Goal: Information Seeking & Learning: Learn about a topic

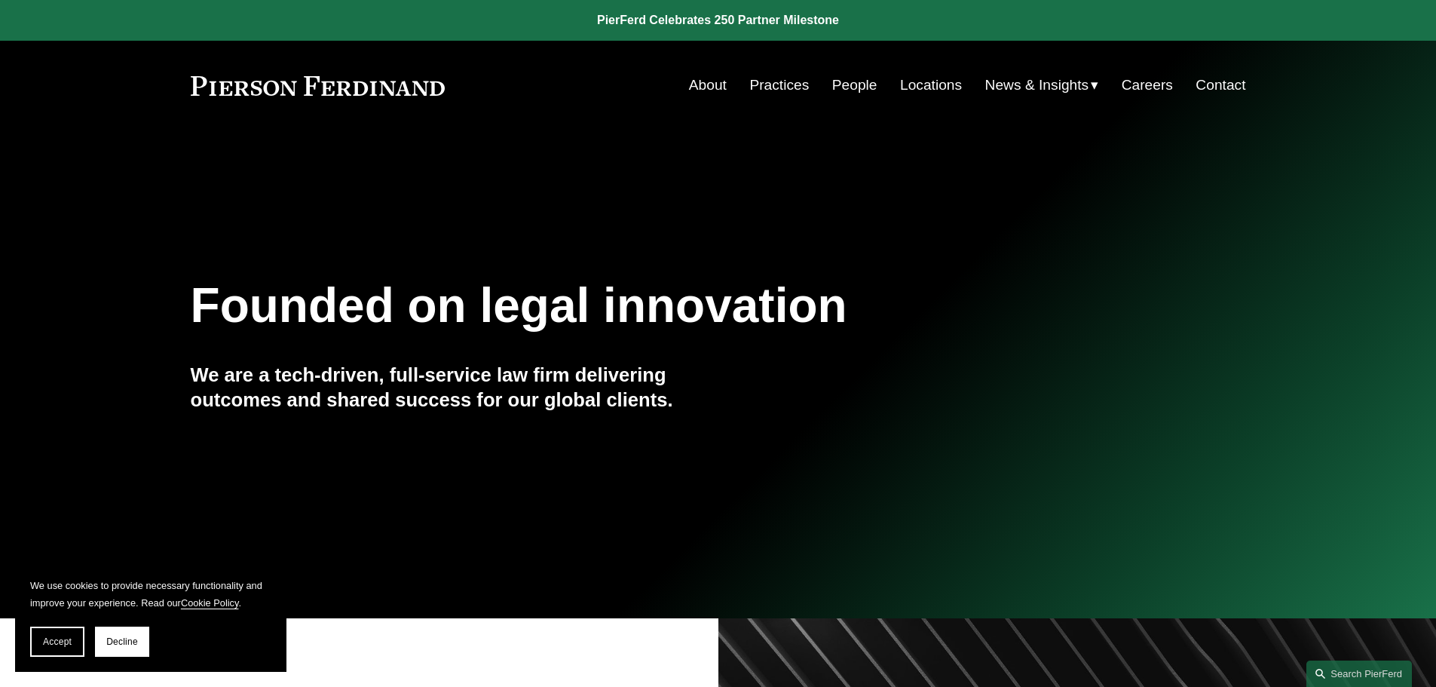
click at [851, 84] on link "People" at bounding box center [854, 85] width 45 height 29
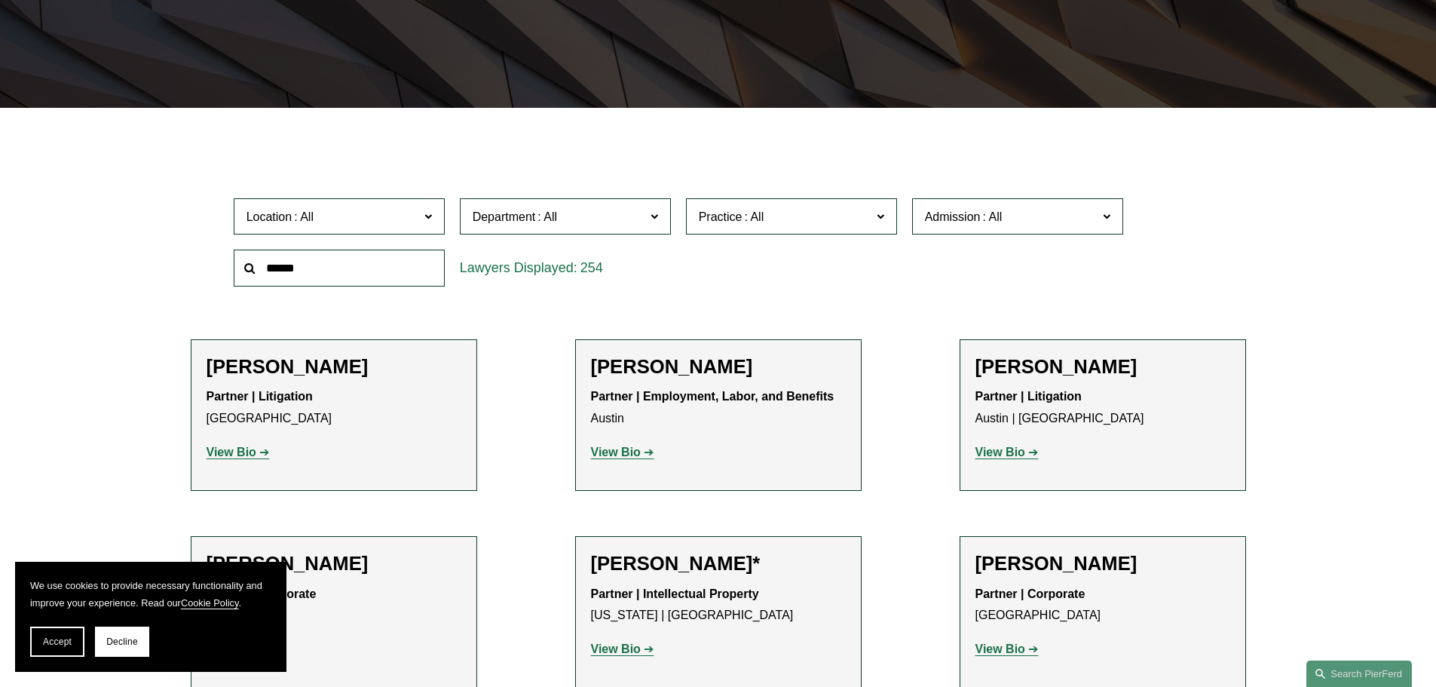
scroll to position [377, 0]
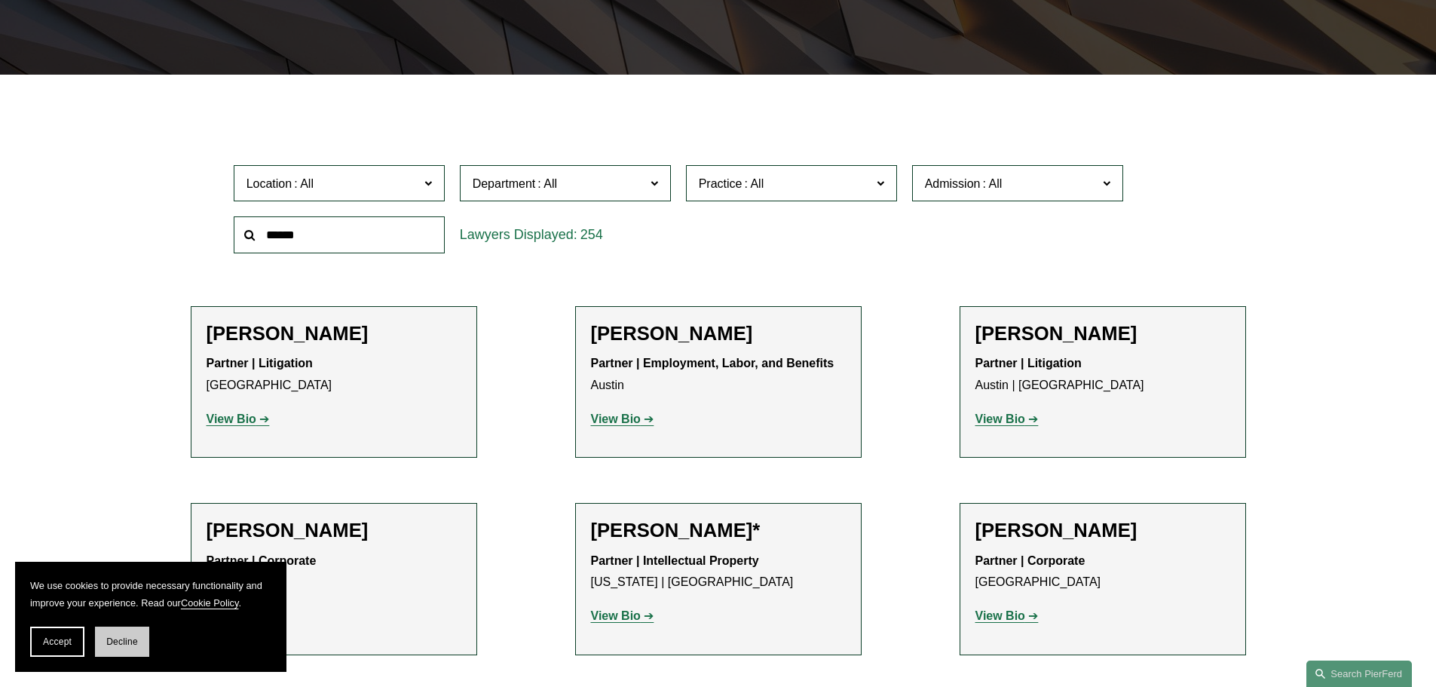
click at [118, 647] on button "Decline" at bounding box center [122, 642] width 54 height 30
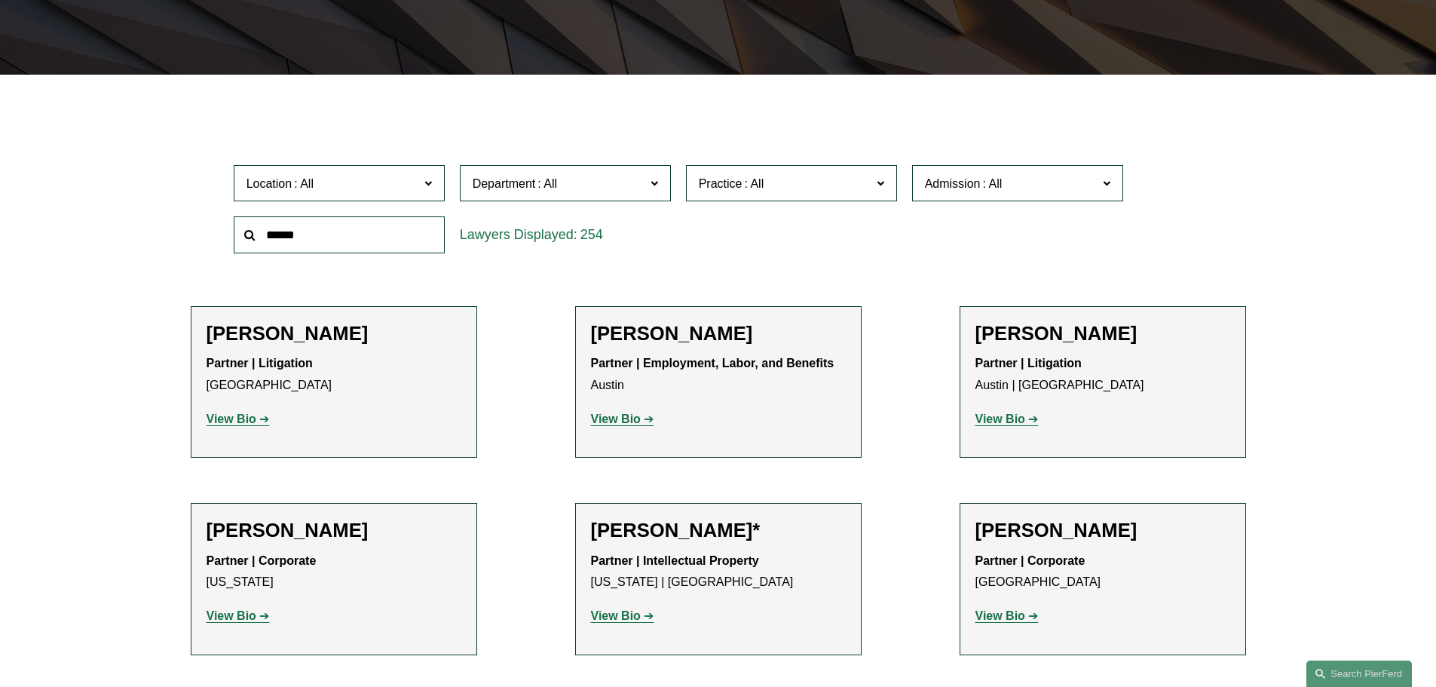
click at [362, 239] on input "text" at bounding box center [339, 234] width 211 height 37
type input "*****"
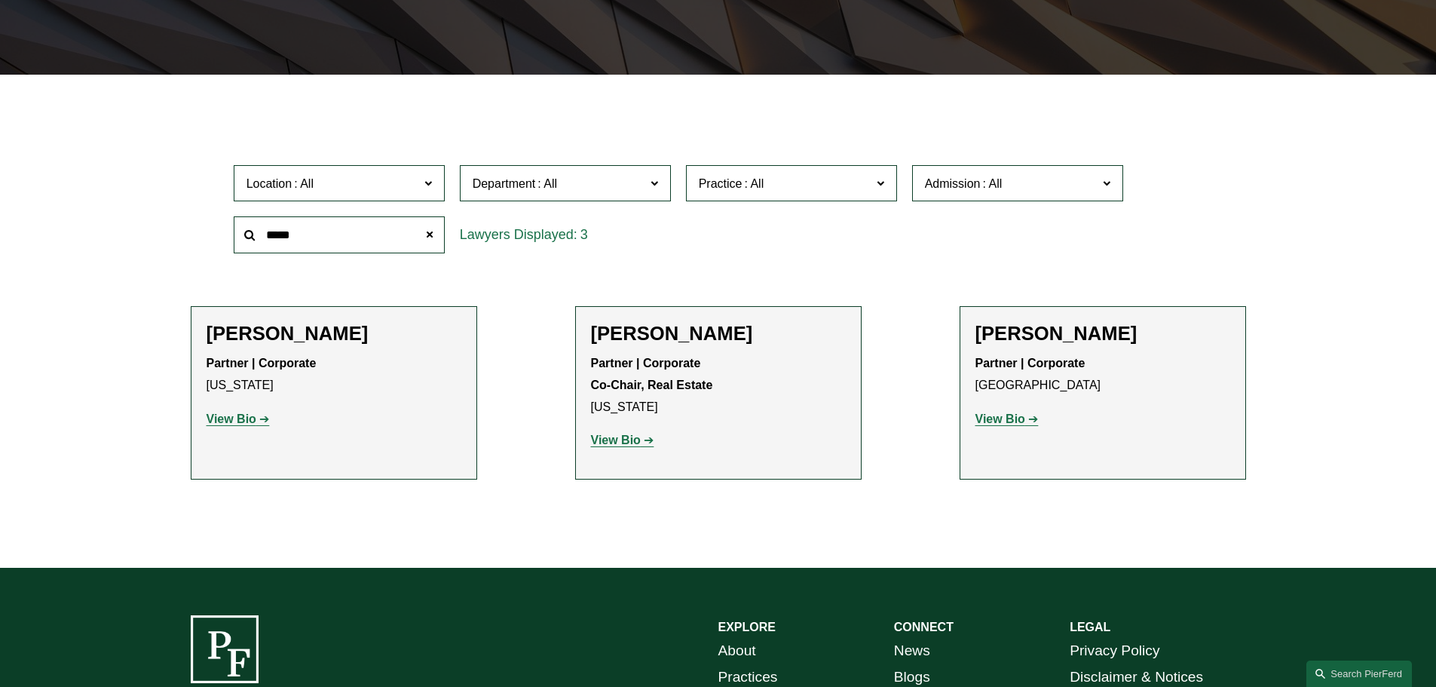
click at [239, 418] on strong "View Bio" at bounding box center [232, 418] width 50 height 13
click at [421, 228] on span at bounding box center [429, 234] width 30 height 30
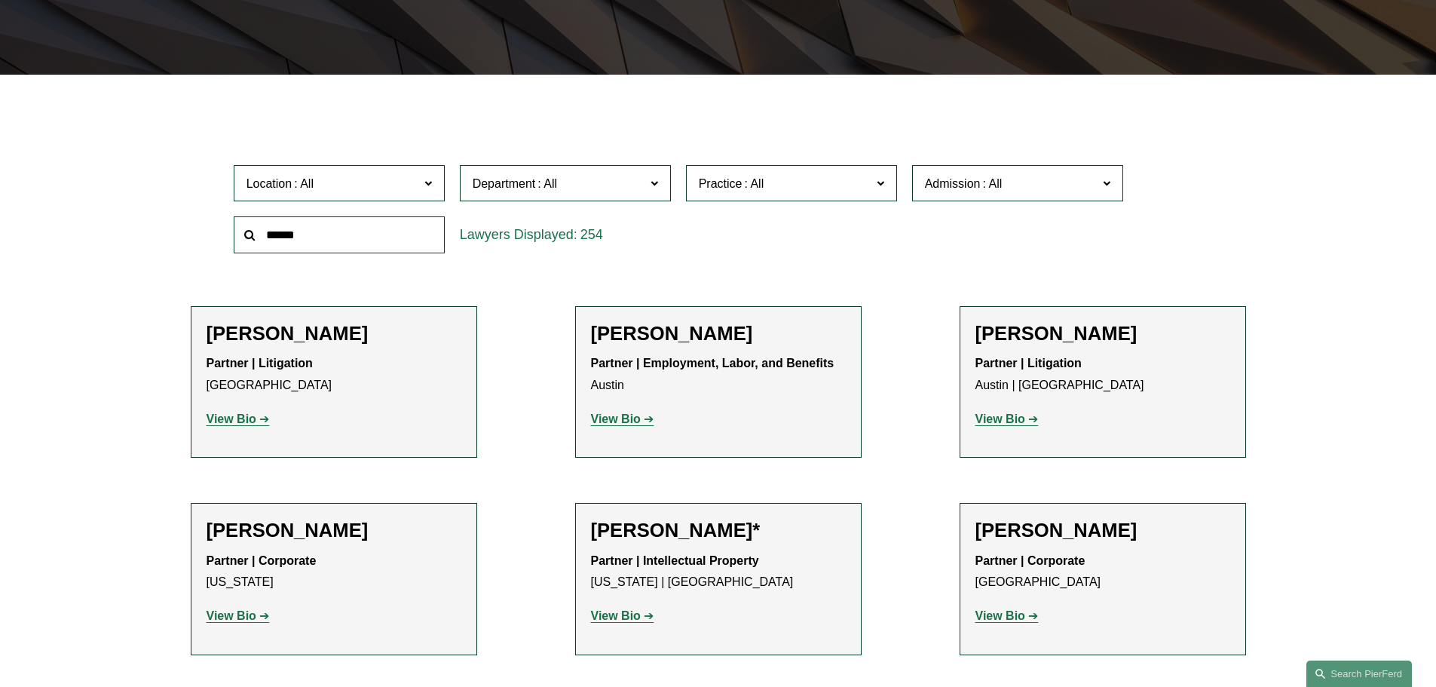
click at [333, 231] on input "text" at bounding box center [339, 234] width 211 height 37
type input "*****"
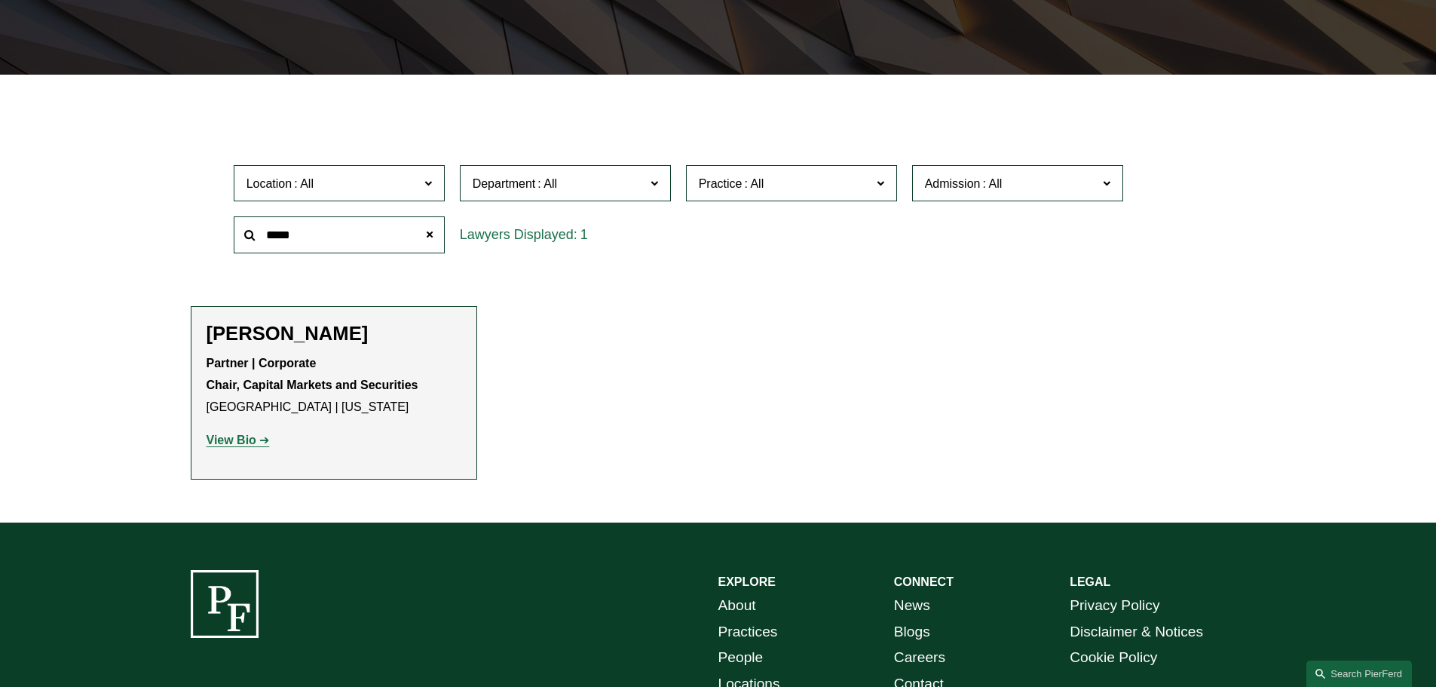
click at [245, 441] on strong "View Bio" at bounding box center [232, 440] width 50 height 13
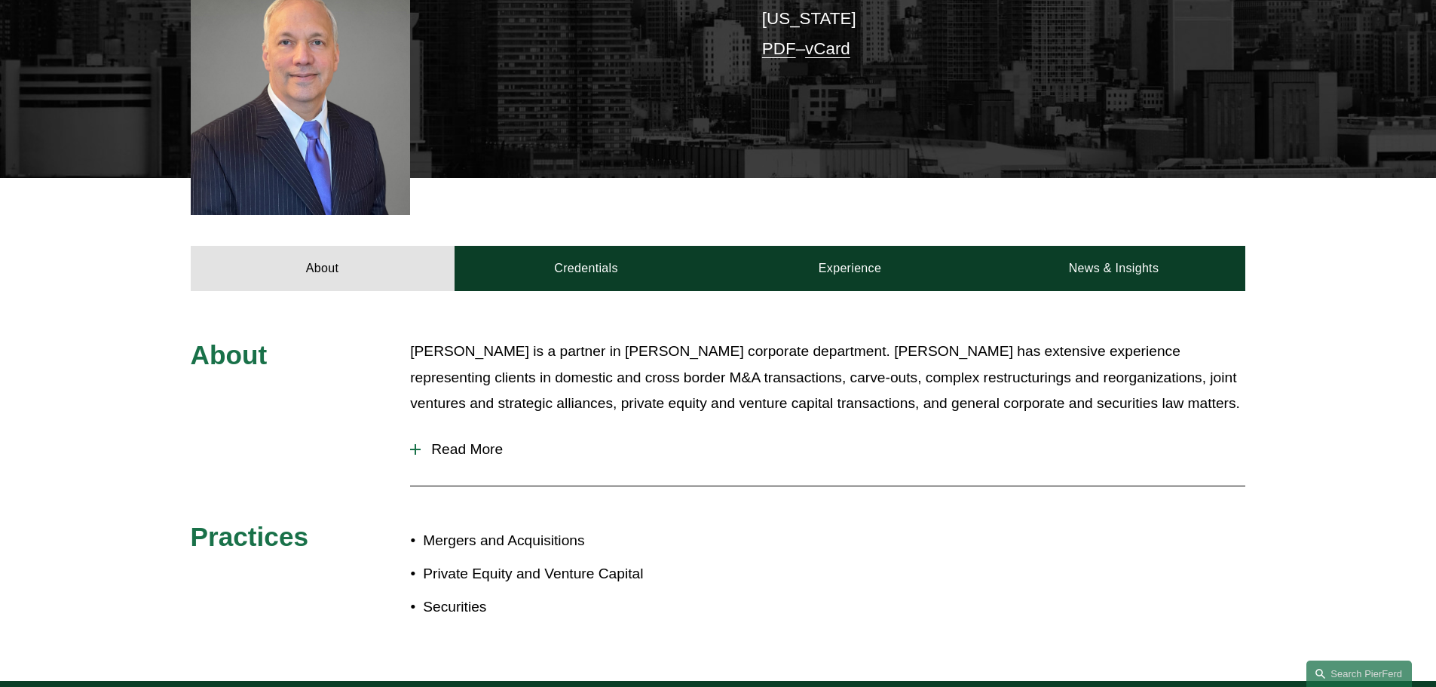
scroll to position [452, 0]
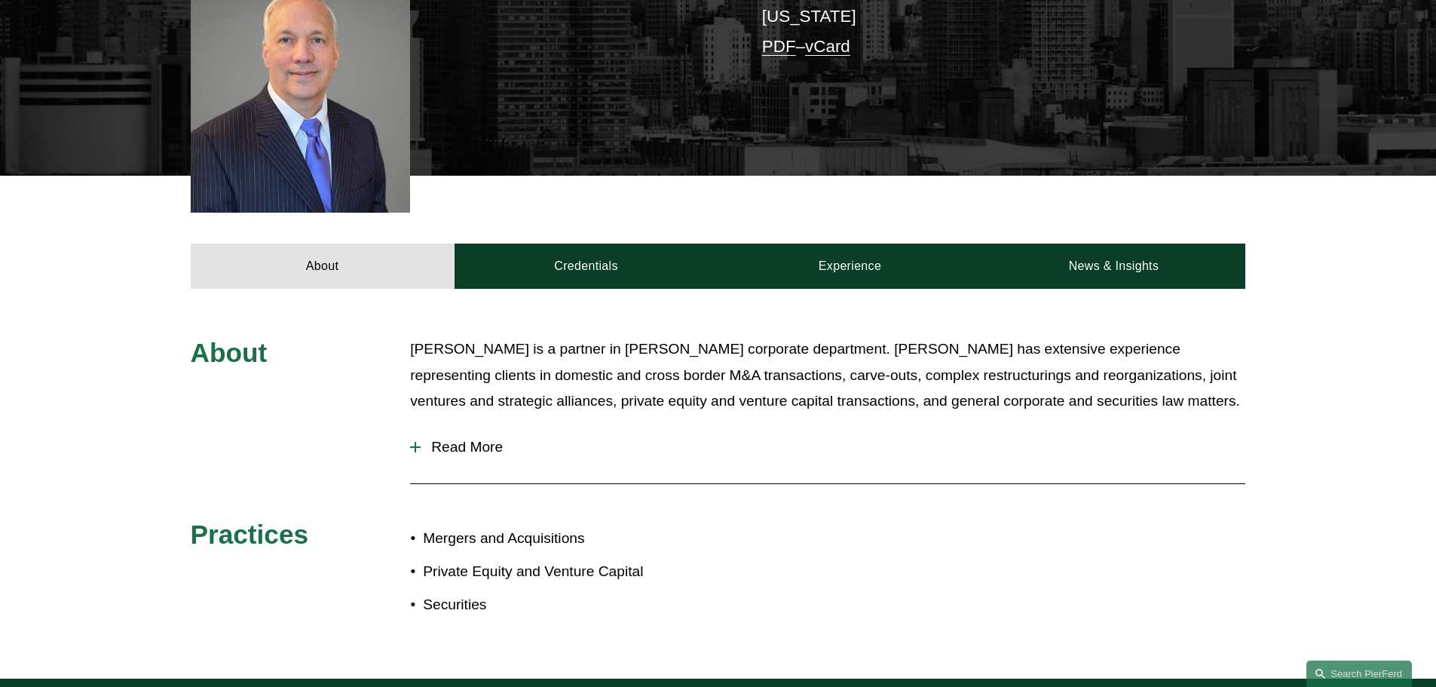
click at [473, 439] on span "Read More" at bounding box center [833, 447] width 825 height 17
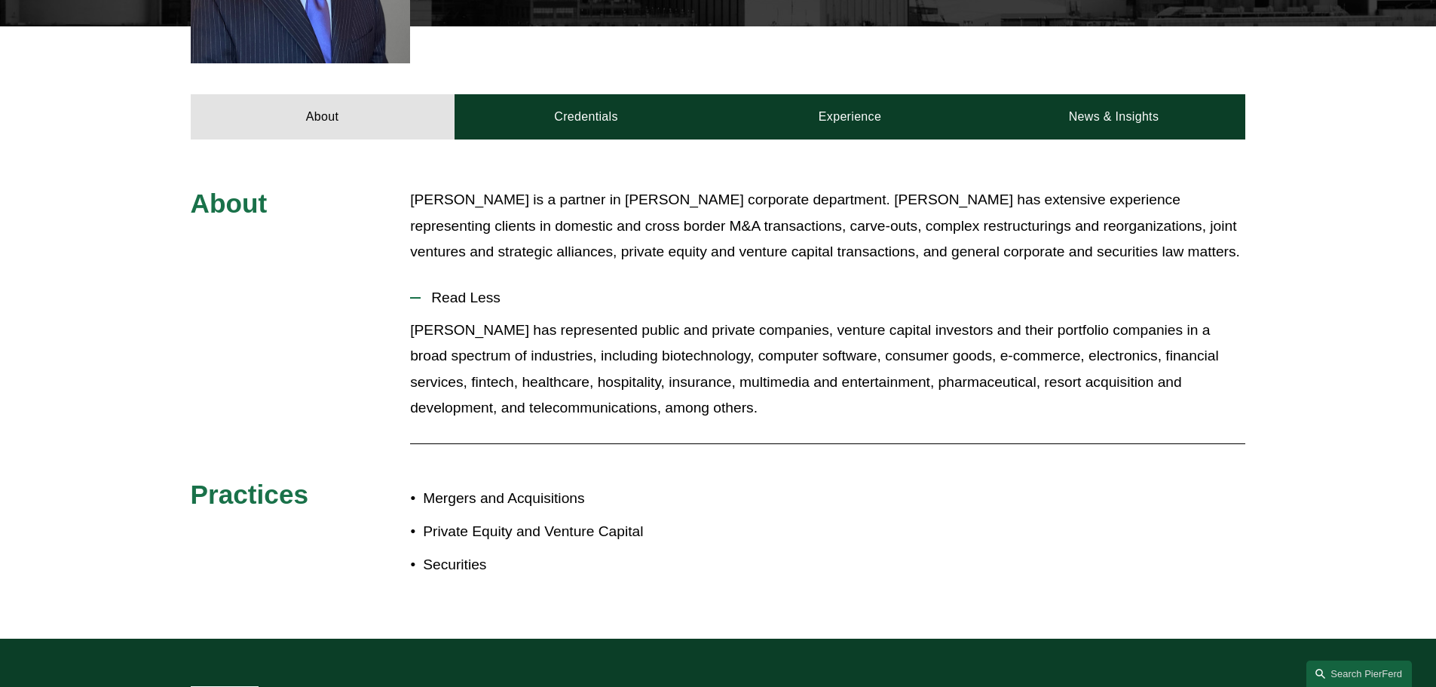
scroll to position [603, 0]
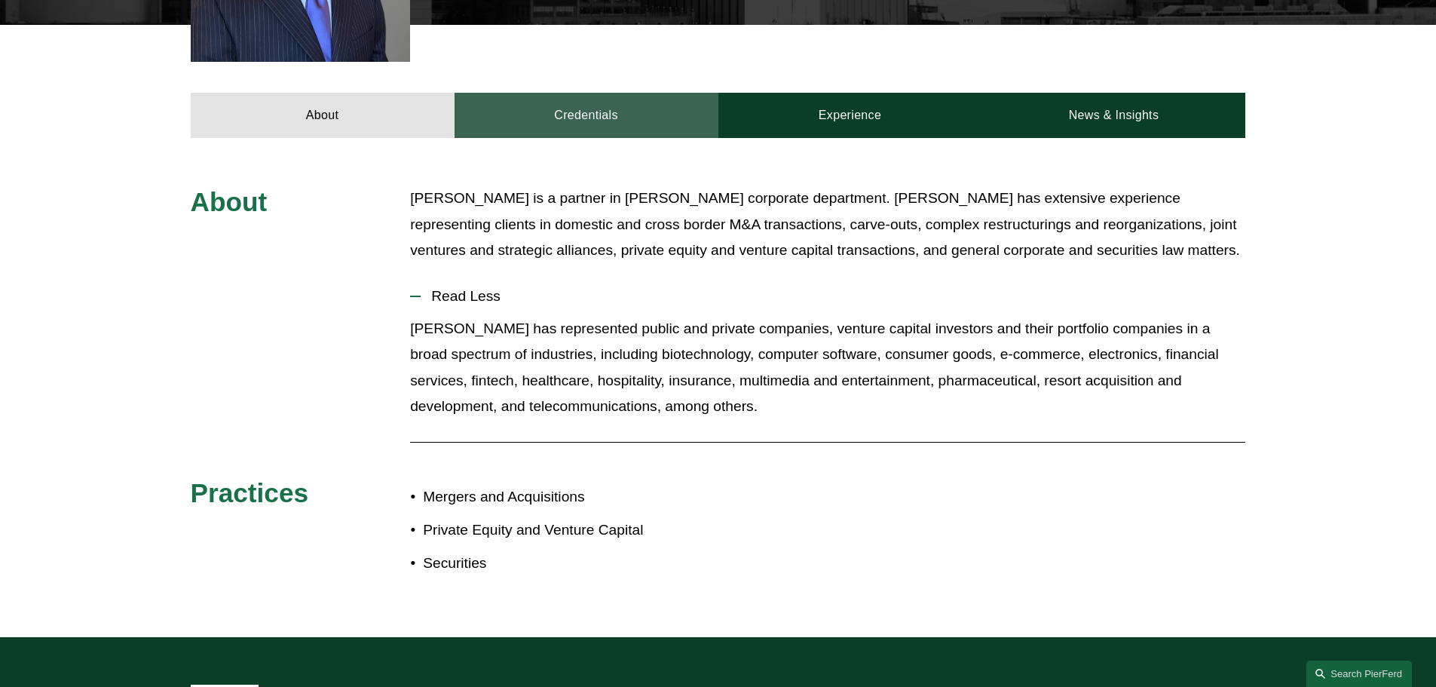
click at [582, 98] on link "Credentials" at bounding box center [587, 115] width 264 height 45
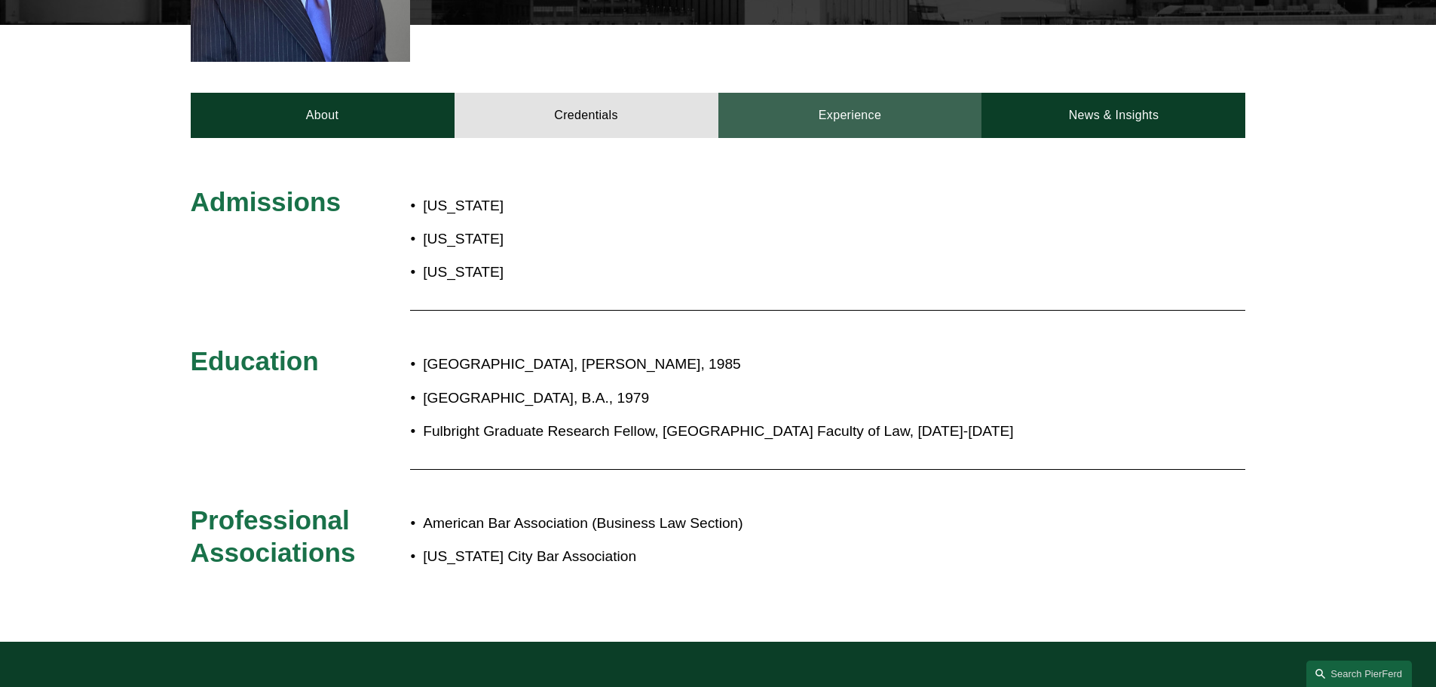
click at [843, 93] on link "Experience" at bounding box center [851, 115] width 264 height 45
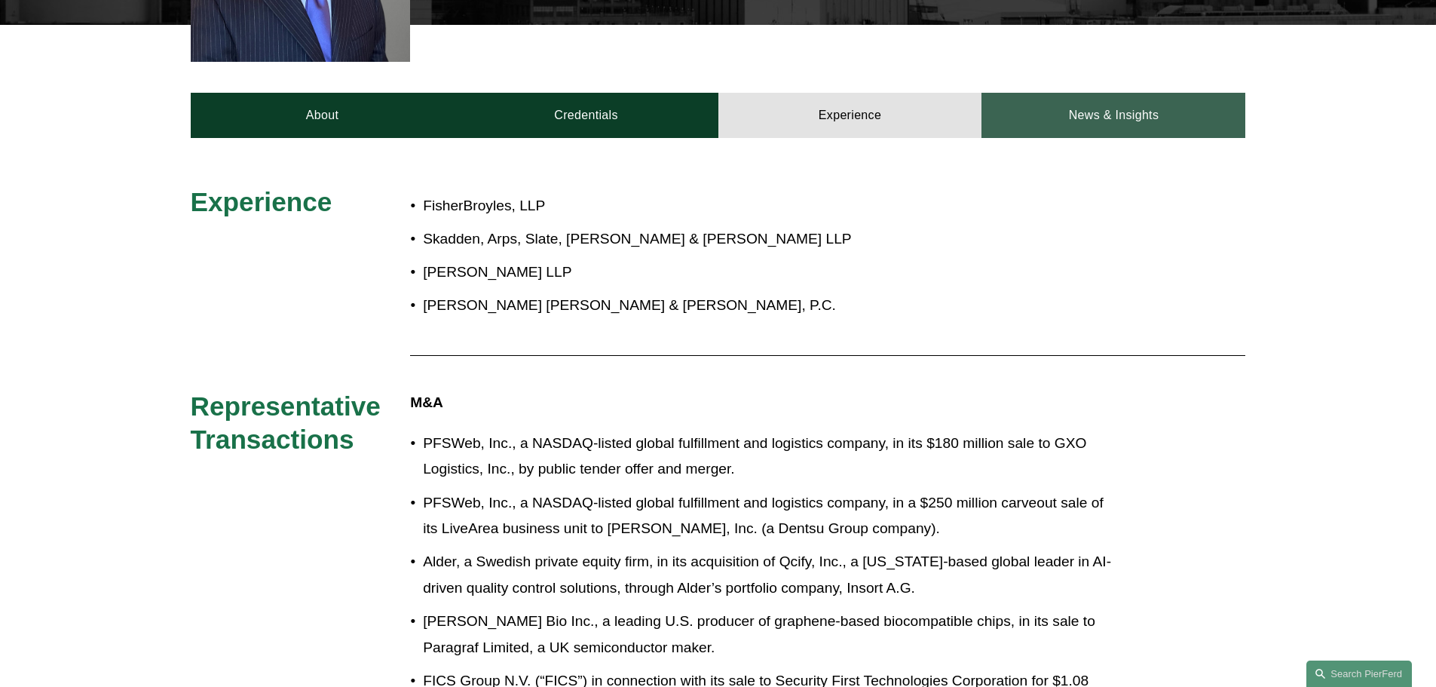
click at [1124, 93] on link "News & Insights" at bounding box center [1114, 115] width 264 height 45
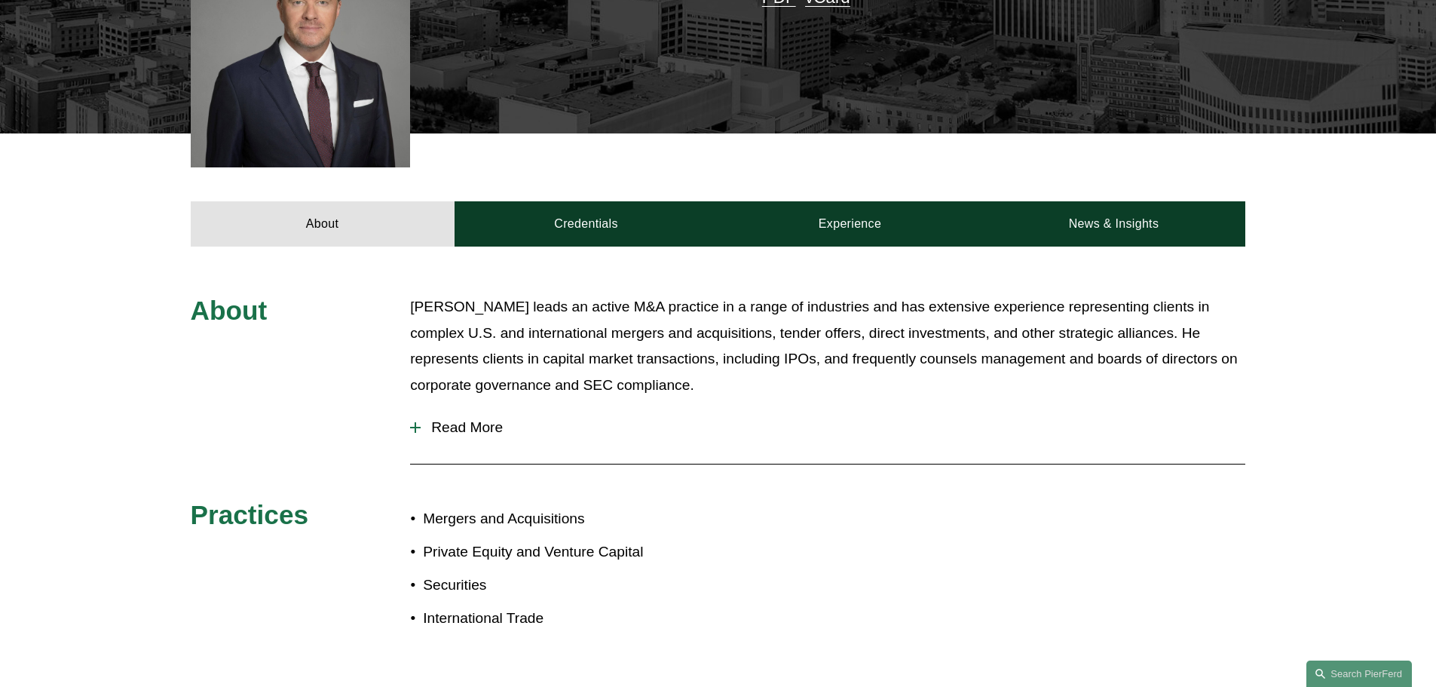
scroll to position [528, 0]
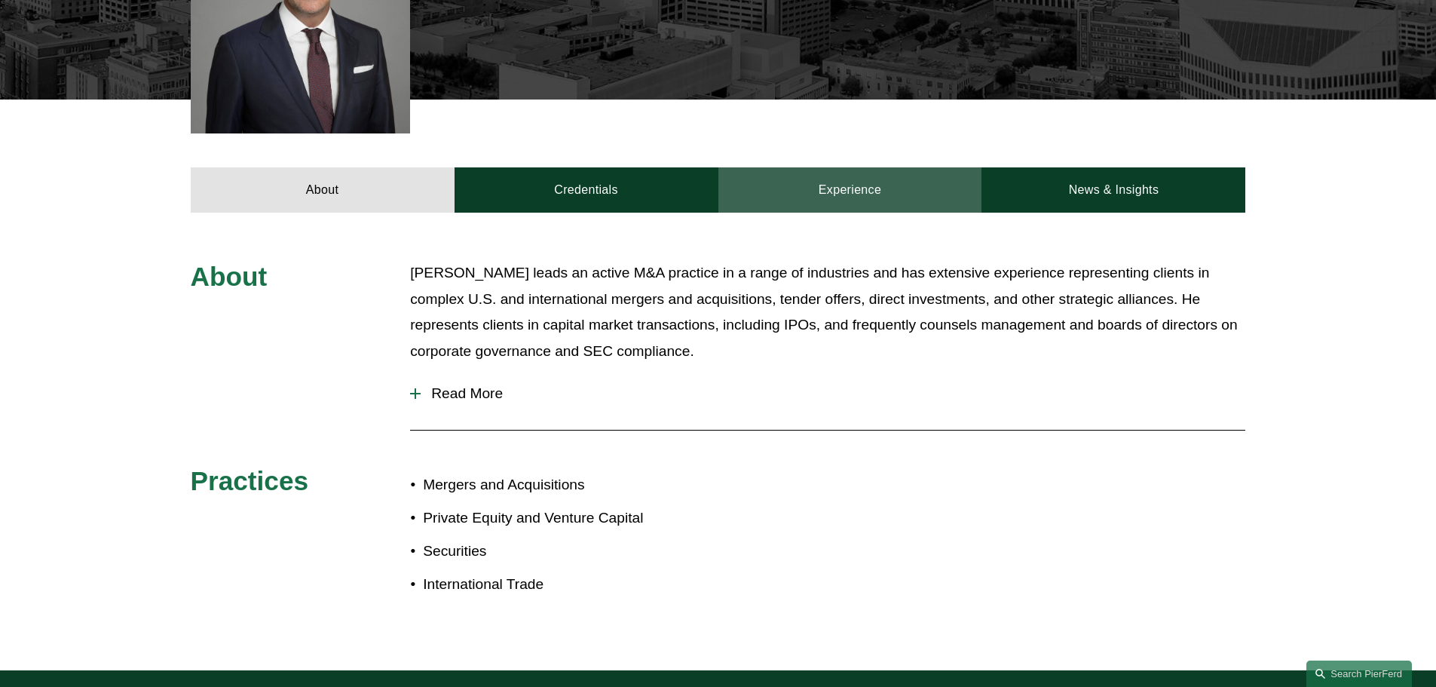
click at [876, 195] on link "Experience" at bounding box center [851, 189] width 264 height 45
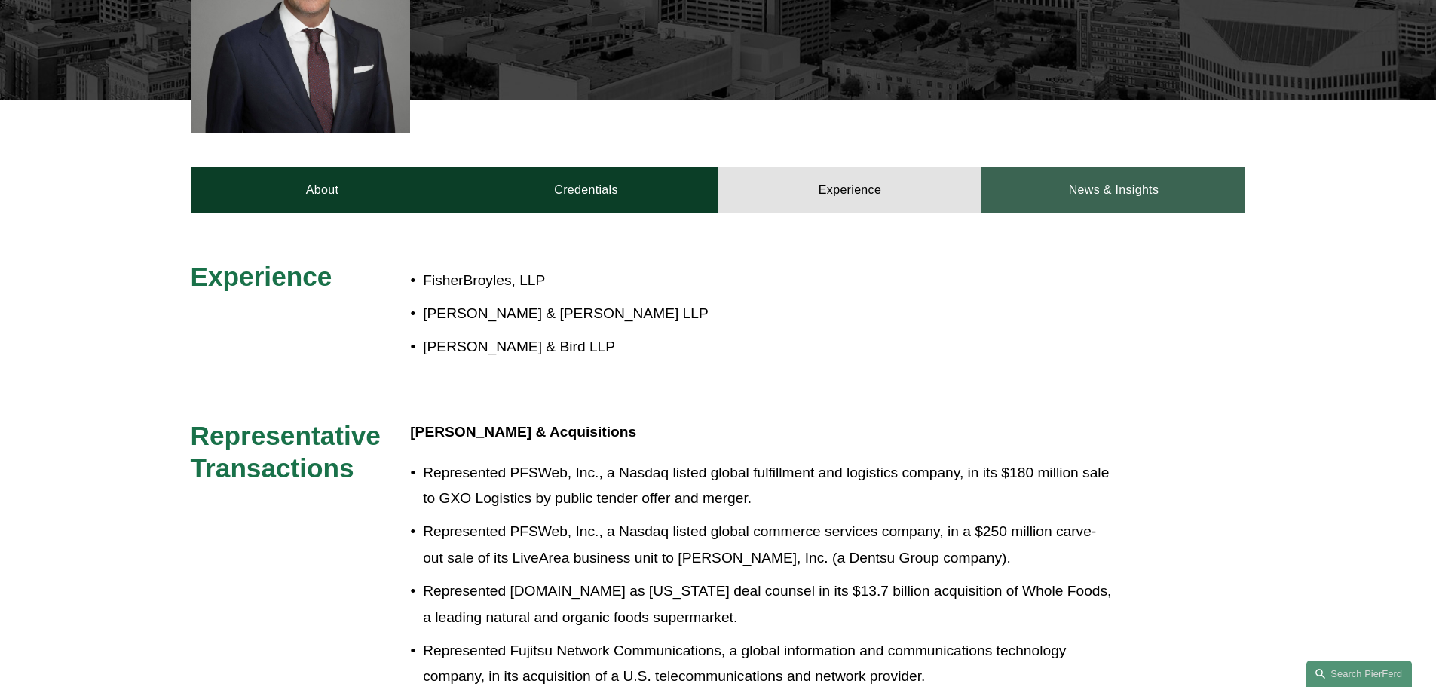
click at [1126, 188] on link "News & Insights" at bounding box center [1114, 189] width 264 height 45
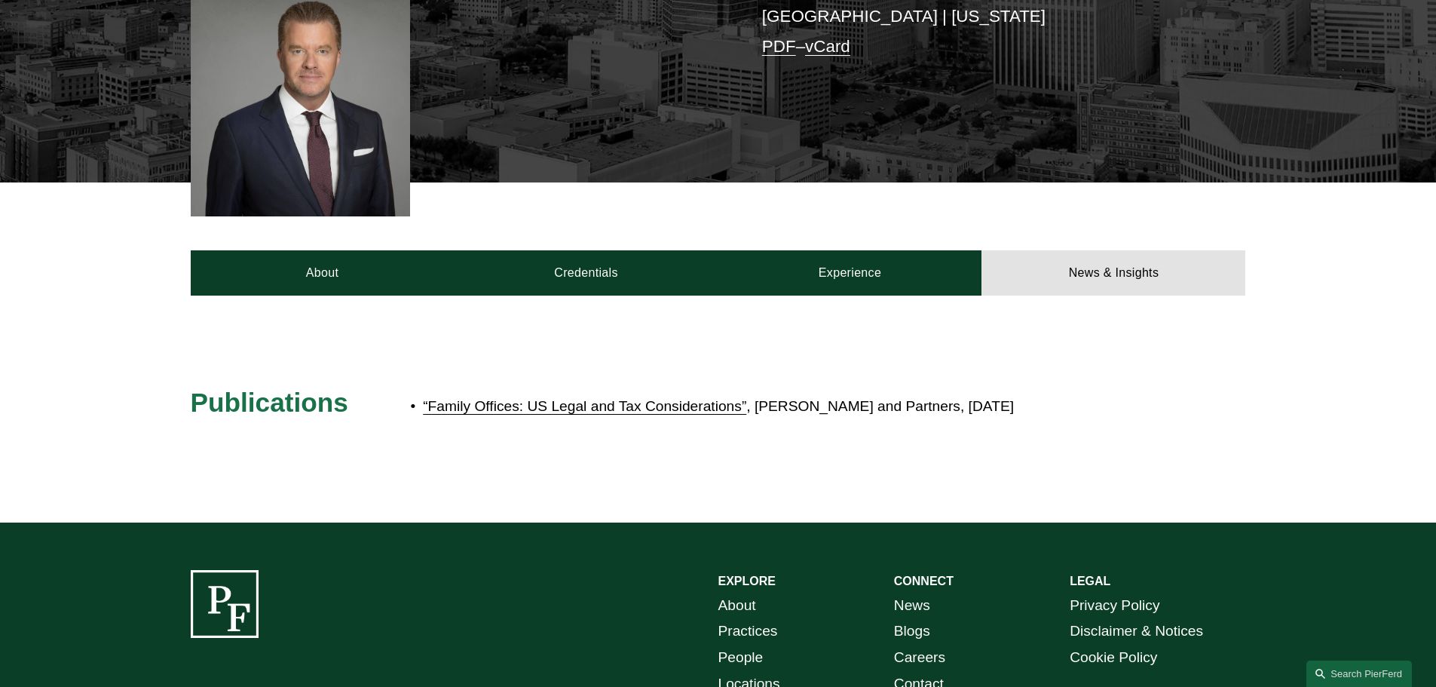
scroll to position [226, 0]
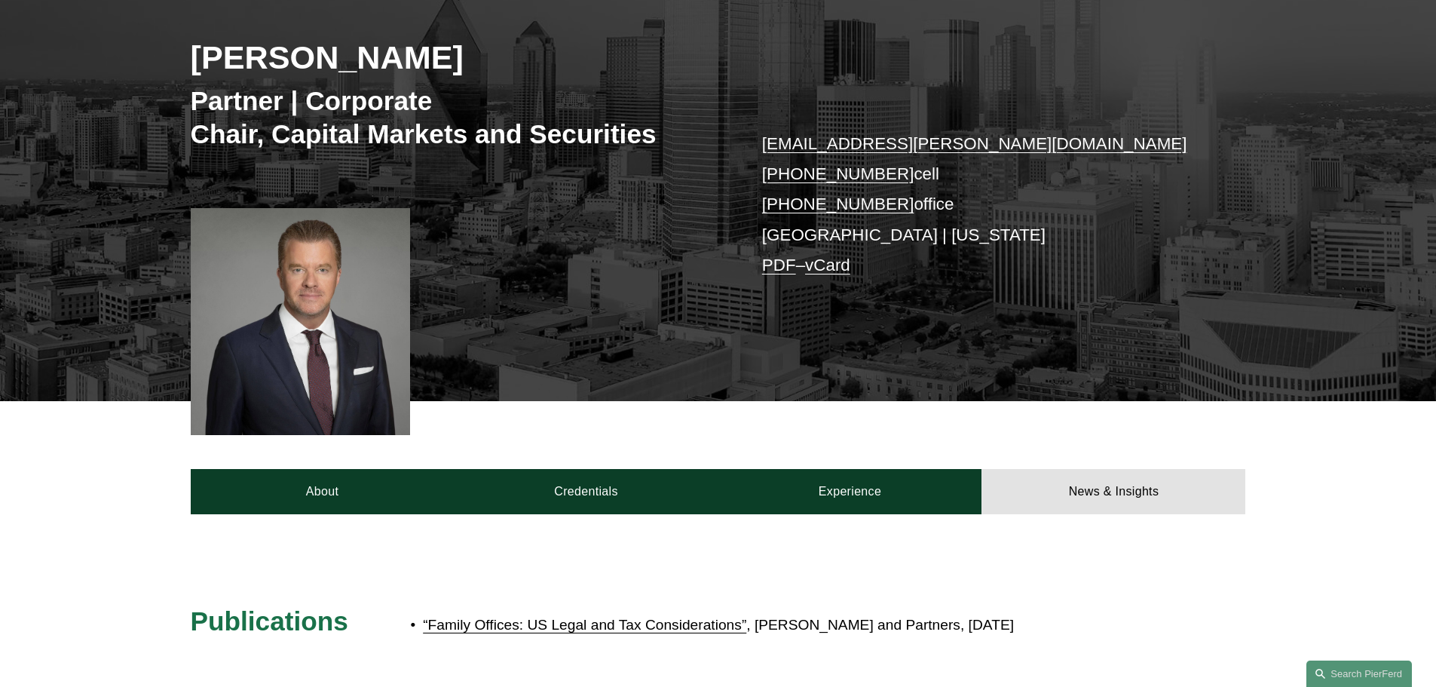
click at [584, 527] on div at bounding box center [718, 627] width 1436 height 227
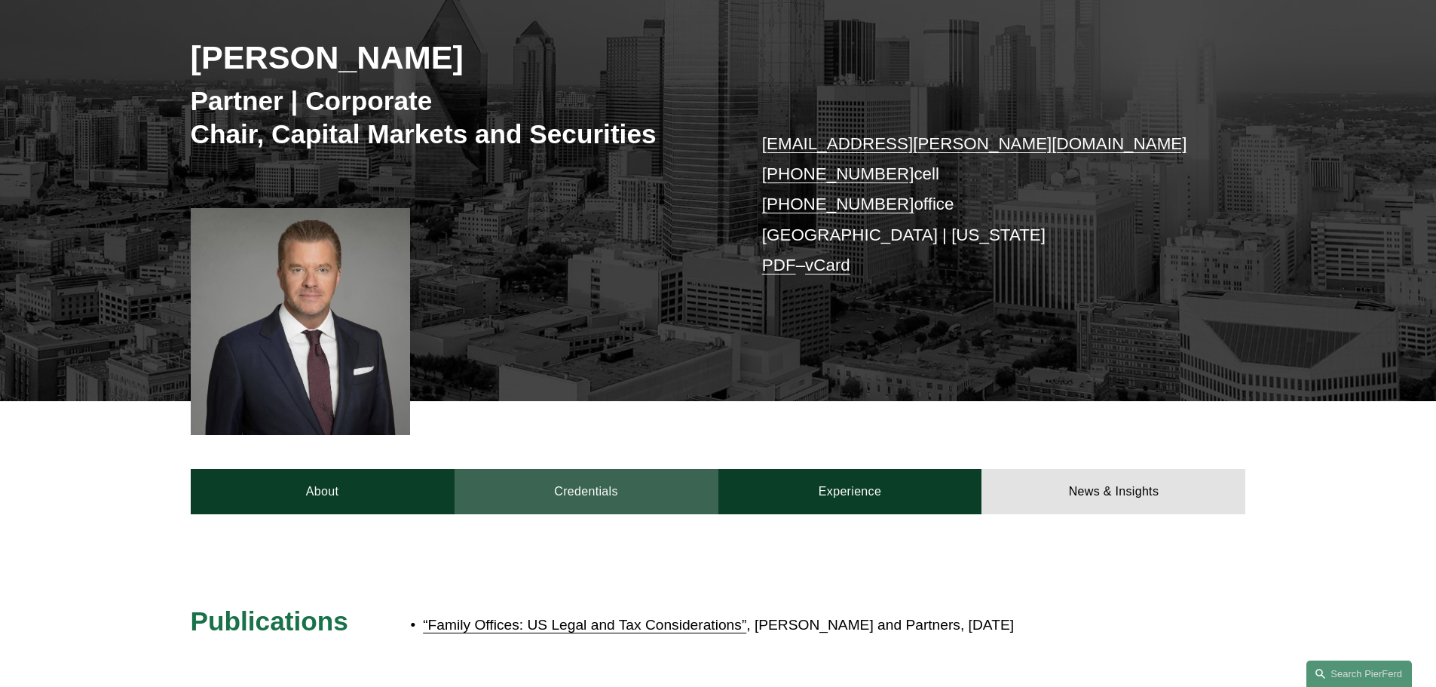
click at [585, 510] on link "Credentials" at bounding box center [587, 491] width 264 height 45
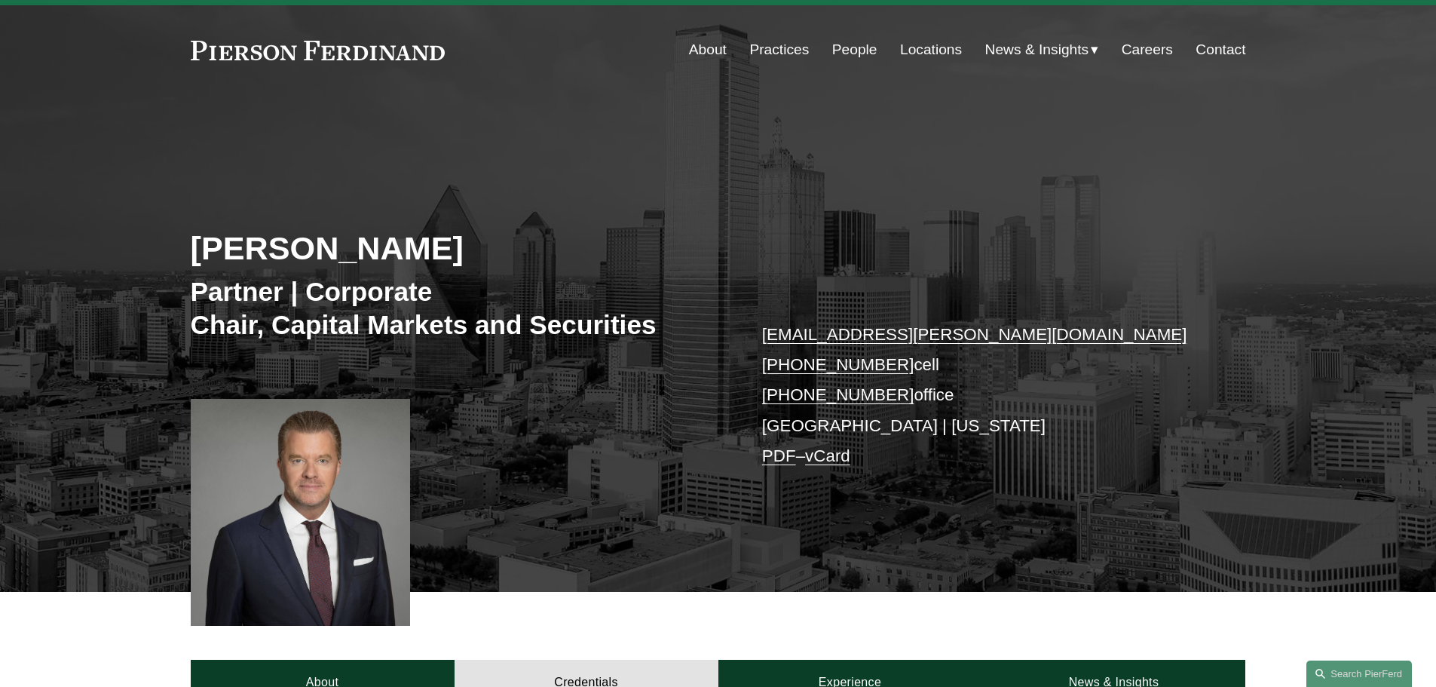
scroll to position [0, 0]
